Goal: Task Accomplishment & Management: Use online tool/utility

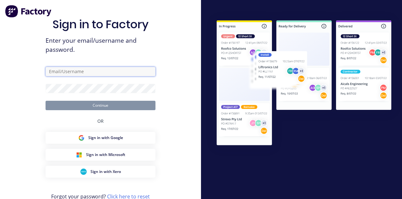
click at [104, 76] on input "text" at bounding box center [101, 71] width 110 height 9
type input "[EMAIL_ADDRESS][DOMAIN_NAME]"
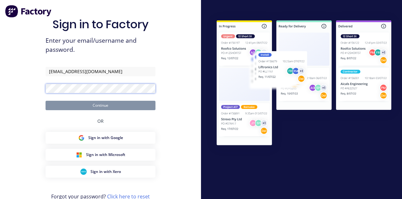
click at [46, 101] on button "Continue" at bounding box center [101, 105] width 110 height 9
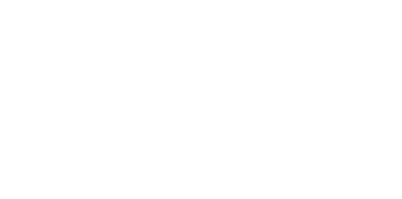
click at [401, 147] on div "Order details Collaborate Checklists 0/0 Tracking Linked Orders Timeline Order …" at bounding box center [201, 99] width 402 height 199
click at [401, 138] on div "Order details Collaborate Checklists 0/0 Tracking Linked Orders Timeline Order …" at bounding box center [201, 99] width 402 height 199
click at [66, 56] on div "Collaborate" at bounding box center [53, 55] width 25 height 6
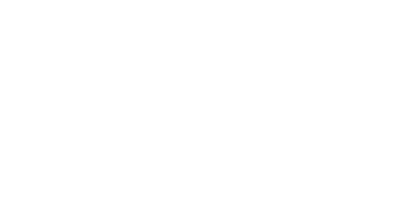
scroll to position [0, 210]
